Goal: Task Accomplishment & Management: Manage account settings

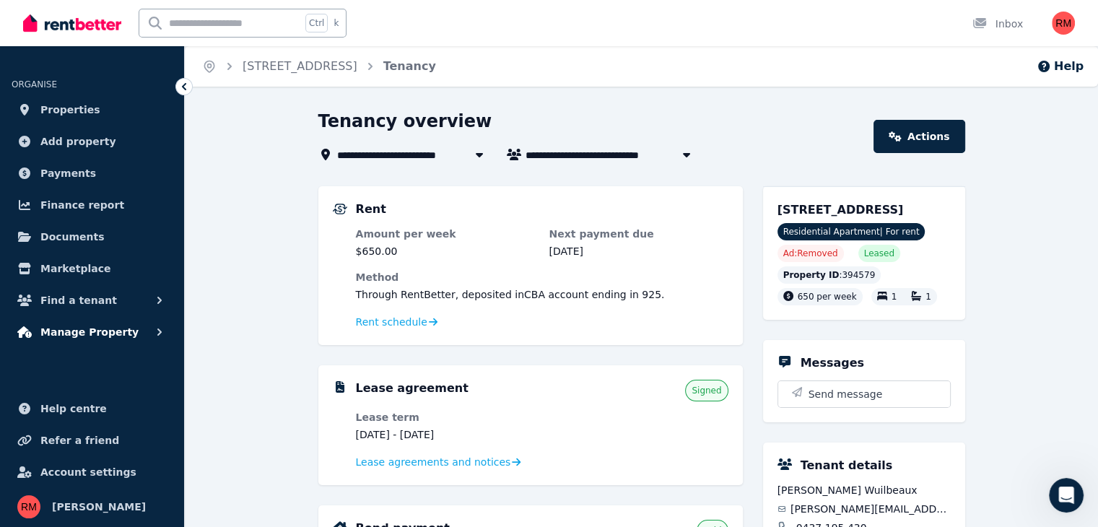
click at [106, 333] on span "Manage Property" at bounding box center [89, 331] width 98 height 17
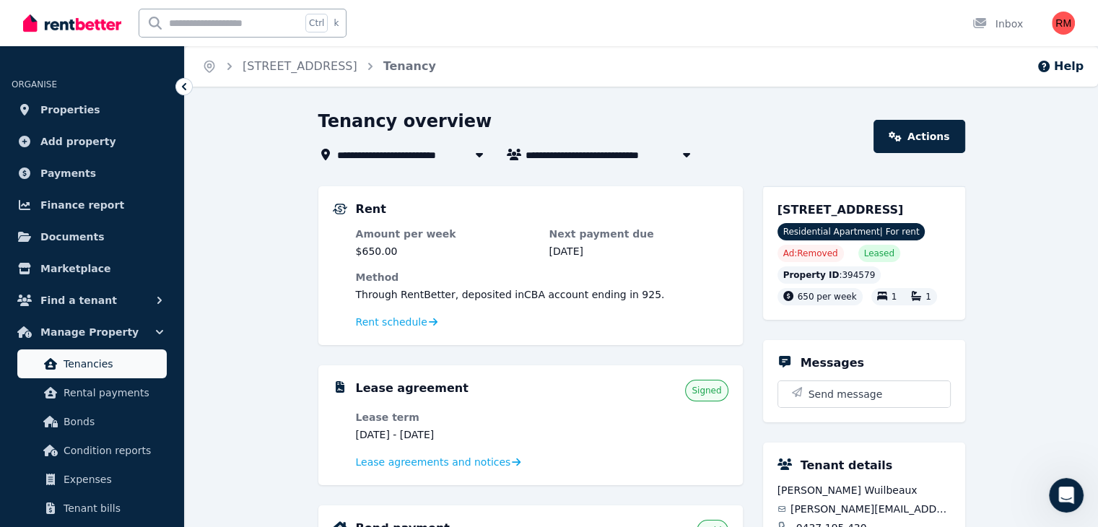
click at [111, 366] on span "Tenancies" at bounding box center [112, 363] width 97 height 17
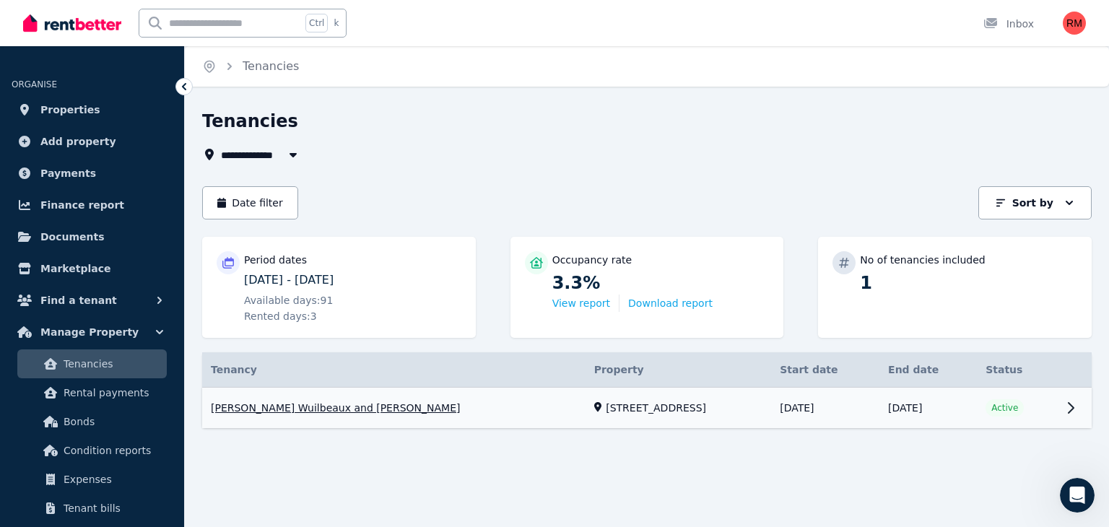
click at [1072, 405] on link "View property details" at bounding box center [646, 408] width 889 height 41
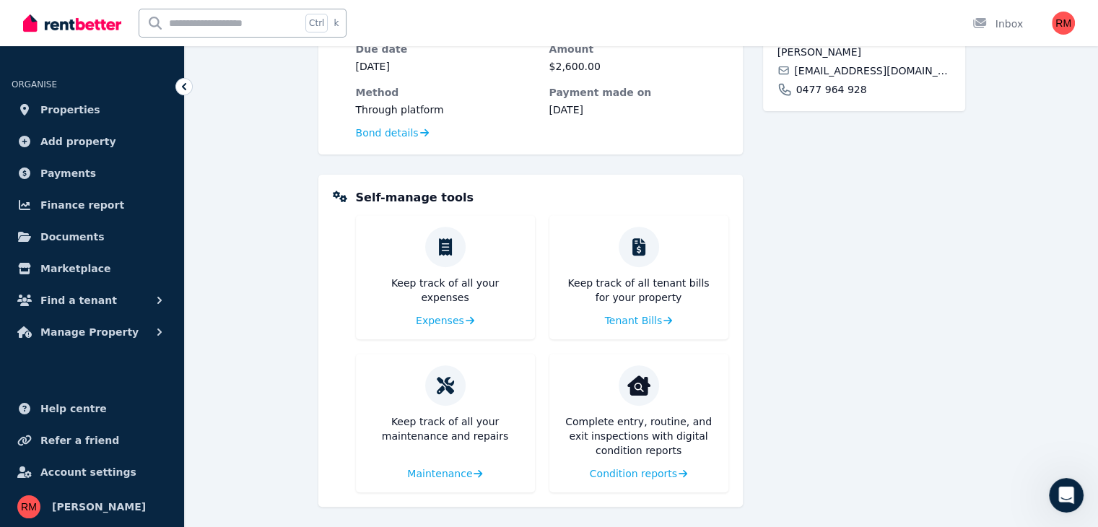
scroll to position [514, 0]
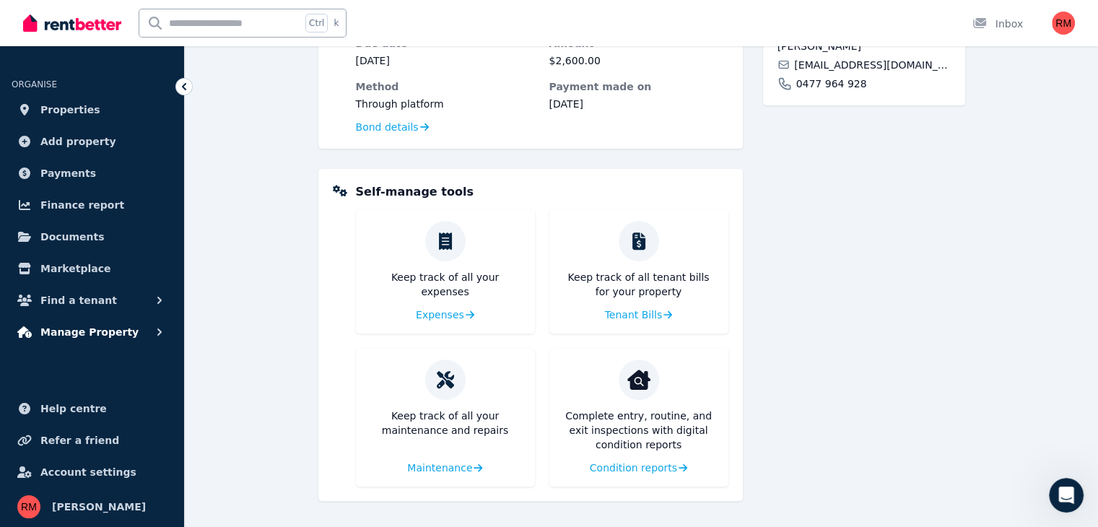
click at [138, 334] on button "Manage Property" at bounding box center [92, 332] width 161 height 29
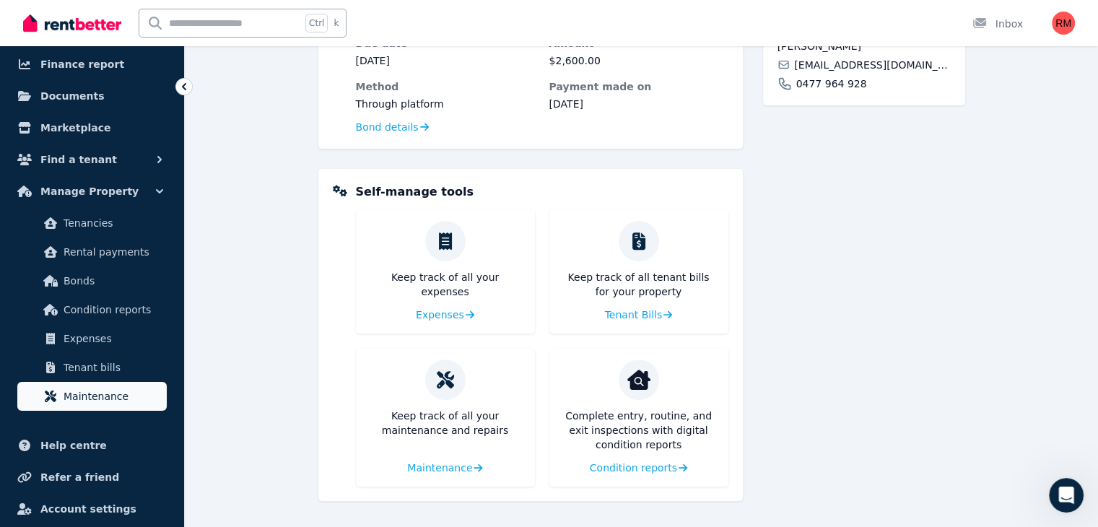
scroll to position [144, 0]
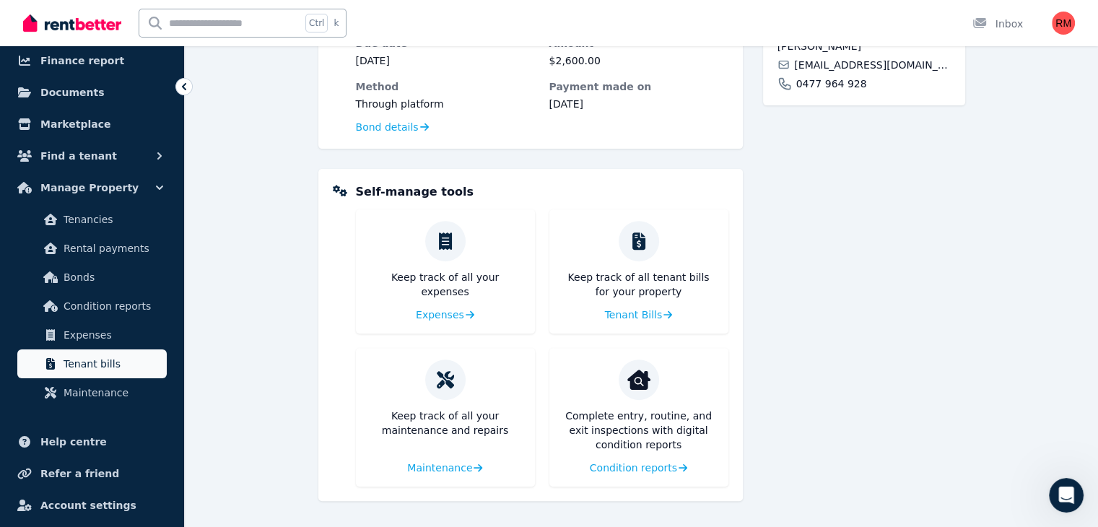
click at [124, 361] on span "Tenant bills" at bounding box center [112, 363] width 97 height 17
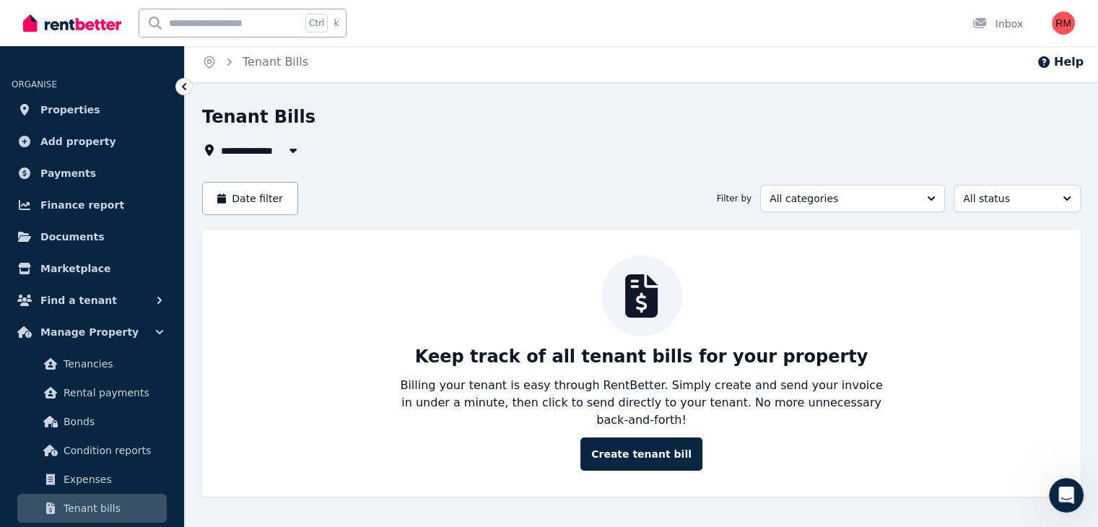
scroll to position [9, 0]
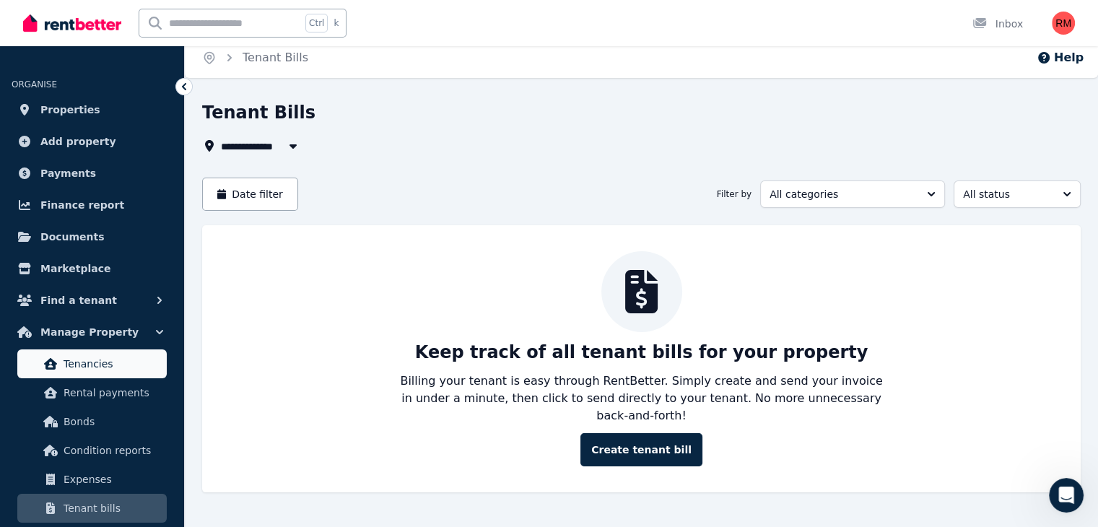
click at [107, 355] on span "Tenancies" at bounding box center [112, 363] width 97 height 17
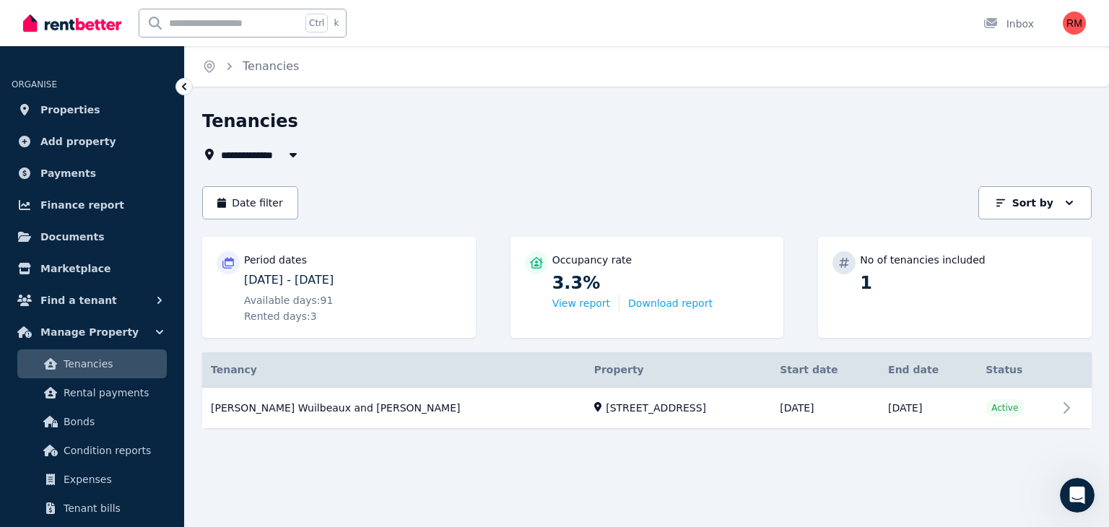
click at [272, 287] on p "[DATE] - [DATE]" at bounding box center [352, 279] width 217 height 17
click at [226, 261] on icon at bounding box center [228, 263] width 14 height 12
click at [263, 194] on button "Date filter" at bounding box center [250, 202] width 96 height 33
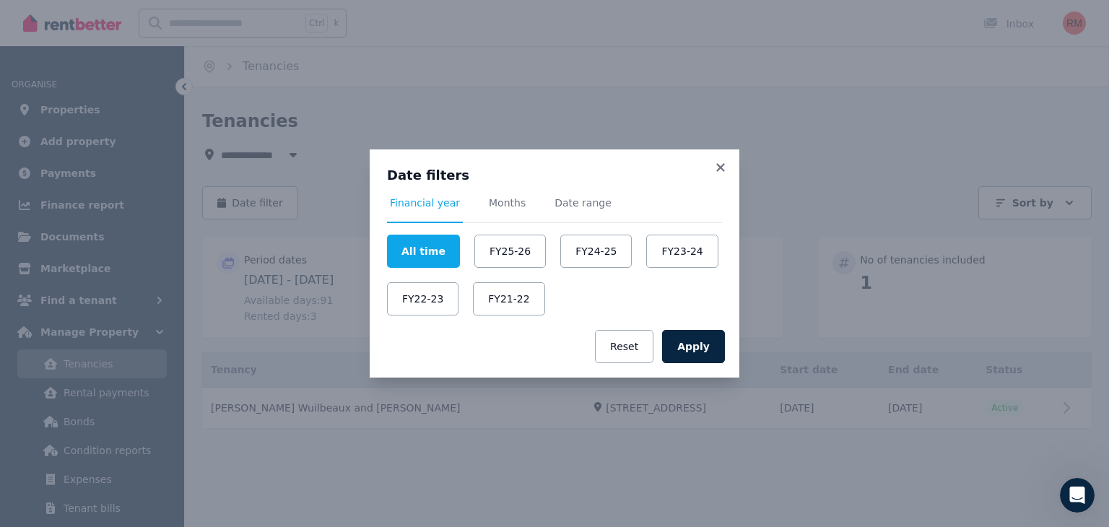
click at [722, 158] on div "Date filters Financial year Months Date range All time FY25-26 FY24-25 FY23-24 …" at bounding box center [555, 232] width 370 height 166
click at [721, 162] on icon at bounding box center [720, 167] width 14 height 13
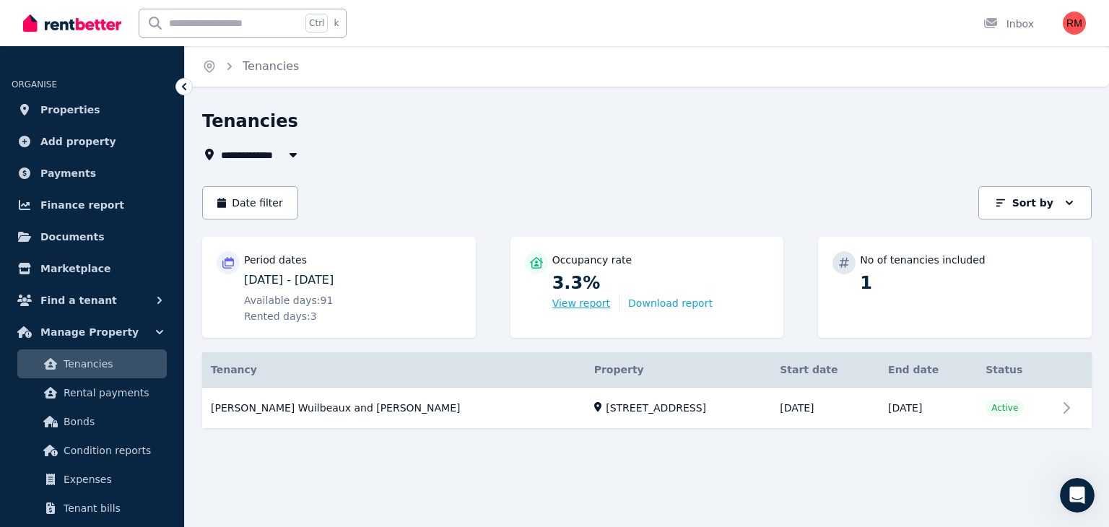
click at [568, 309] on button "View report" at bounding box center [581, 303] width 58 height 14
